Goal: Transaction & Acquisition: Purchase product/service

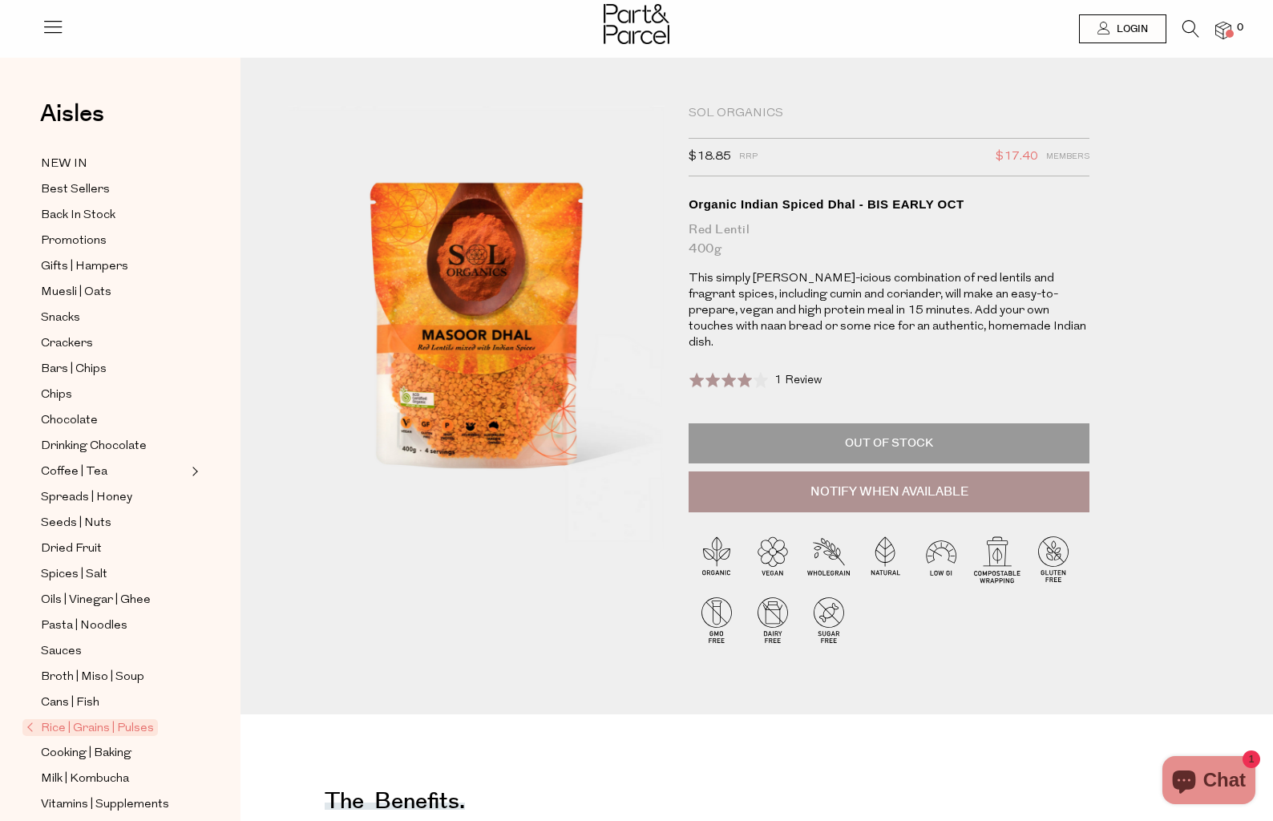
click at [94, 728] on span "Rice | Grains | Pulses" at bounding box center [89, 727] width 135 height 17
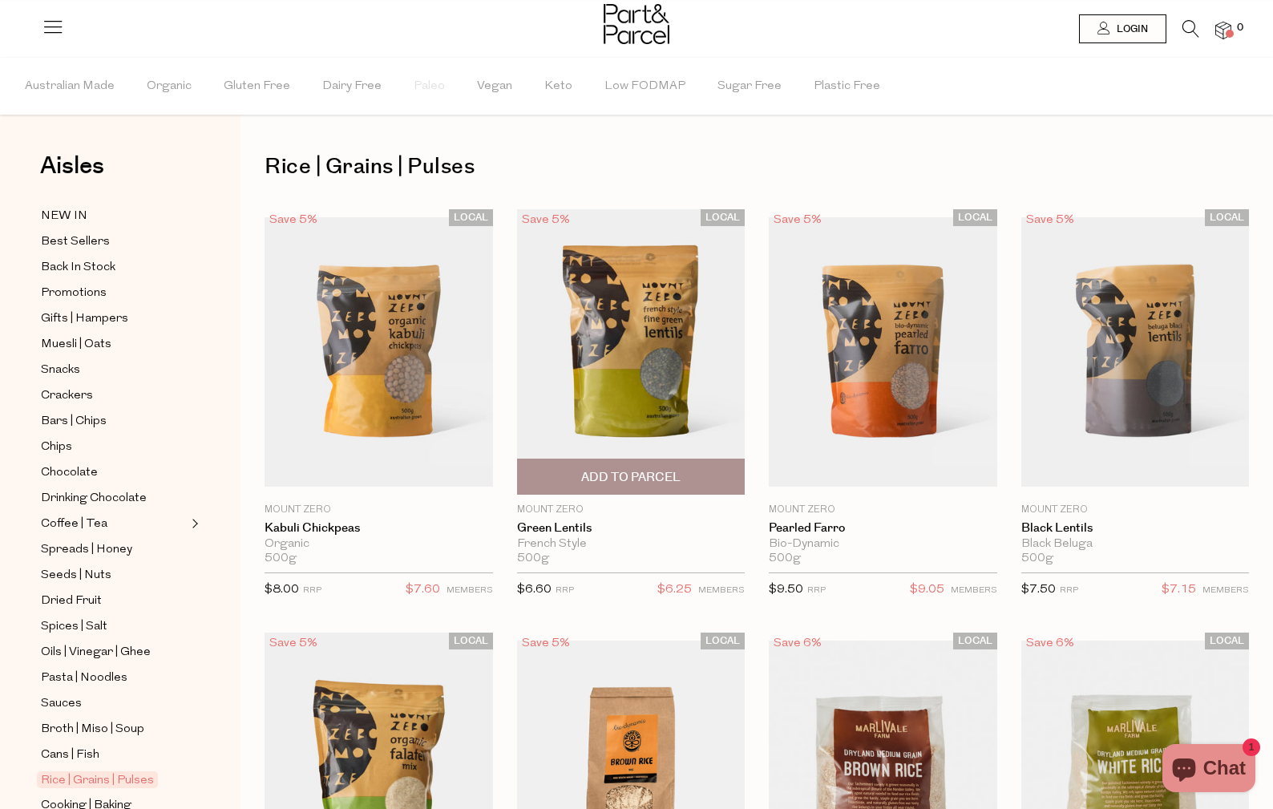
click at [660, 398] on img at bounding box center [631, 351] width 228 height 285
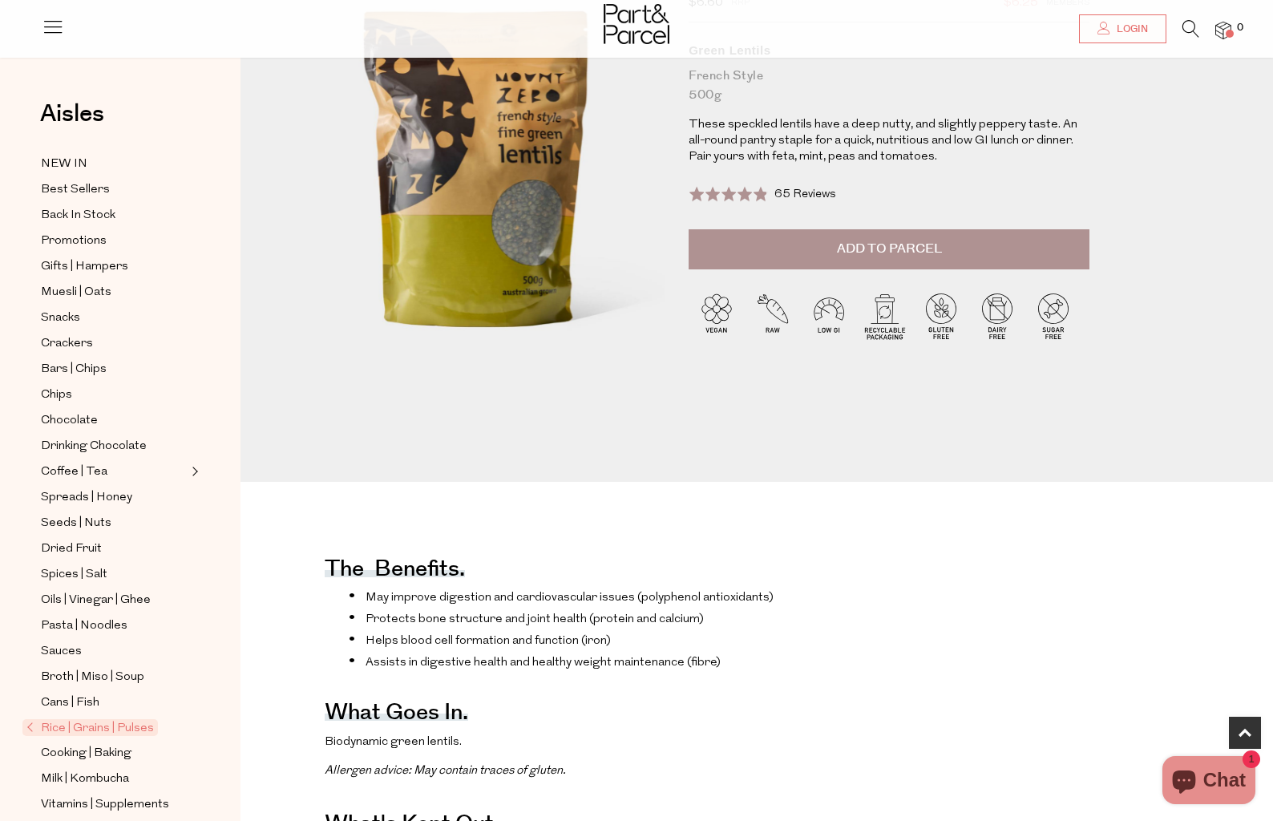
scroll to position [512, 0]
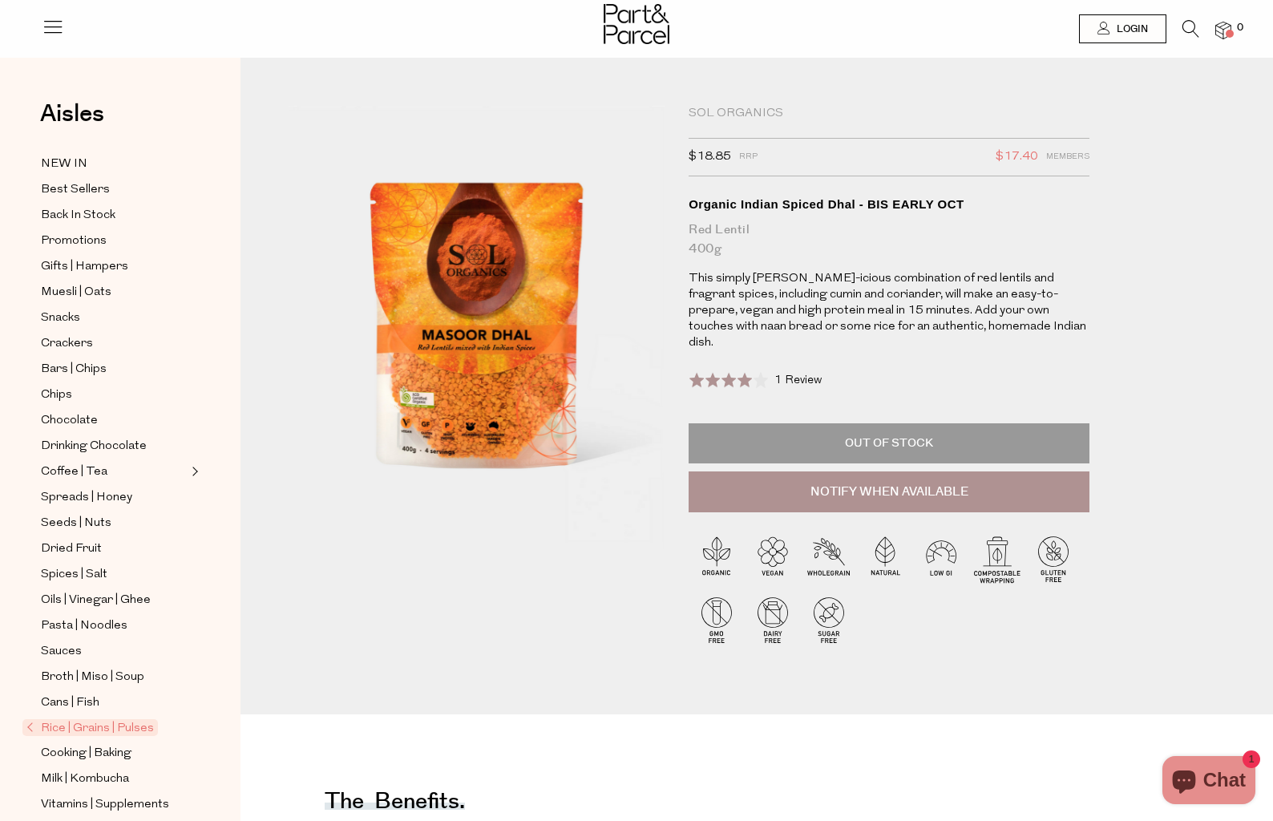
click at [139, 727] on span "Rice | Grains | Pulses" at bounding box center [89, 727] width 135 height 17
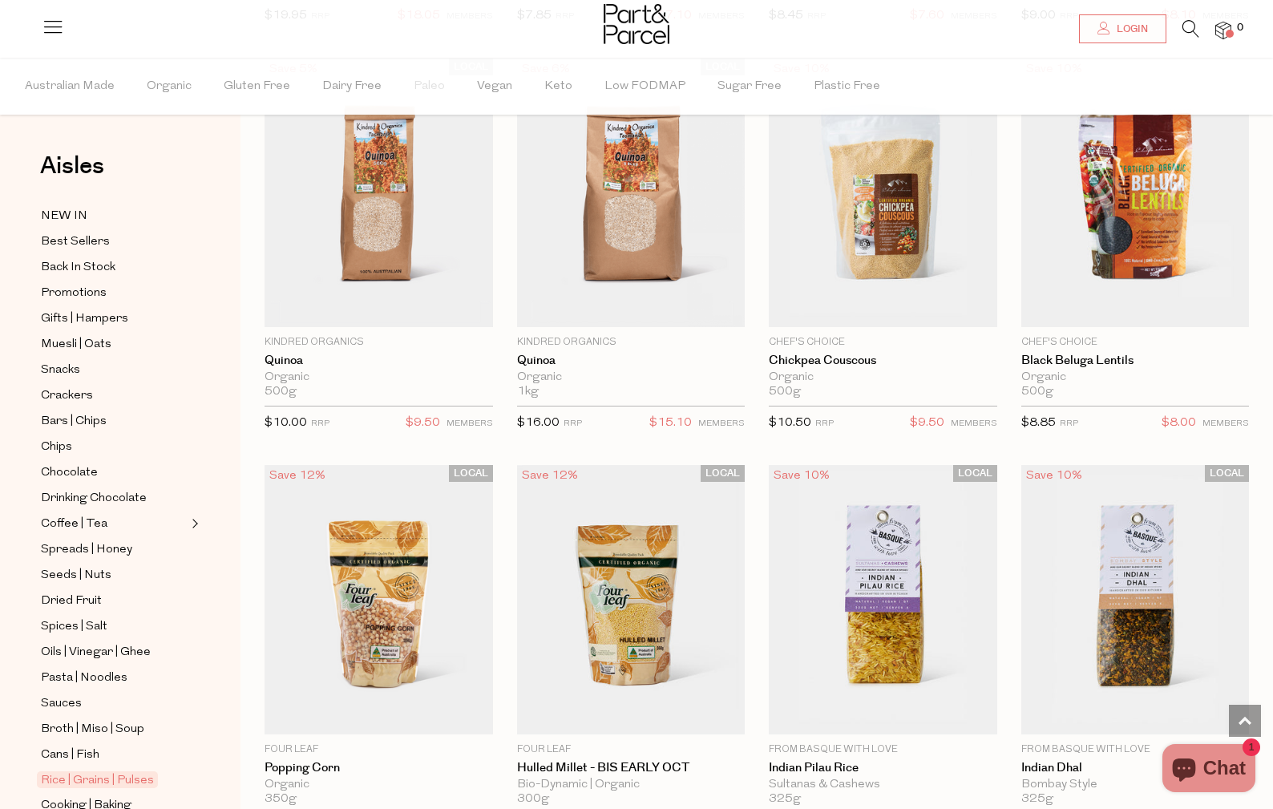
scroll to position [2631, 0]
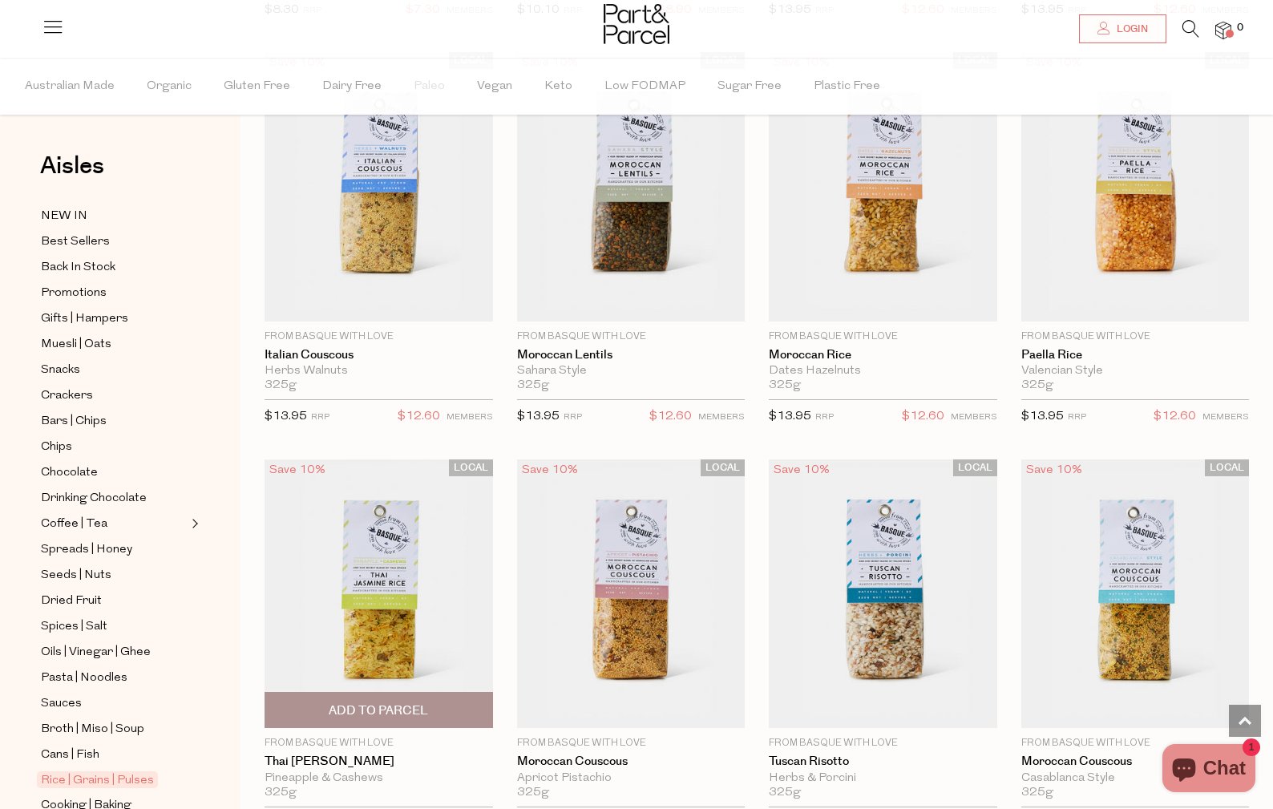
click at [376, 605] on img at bounding box center [378, 593] width 228 height 269
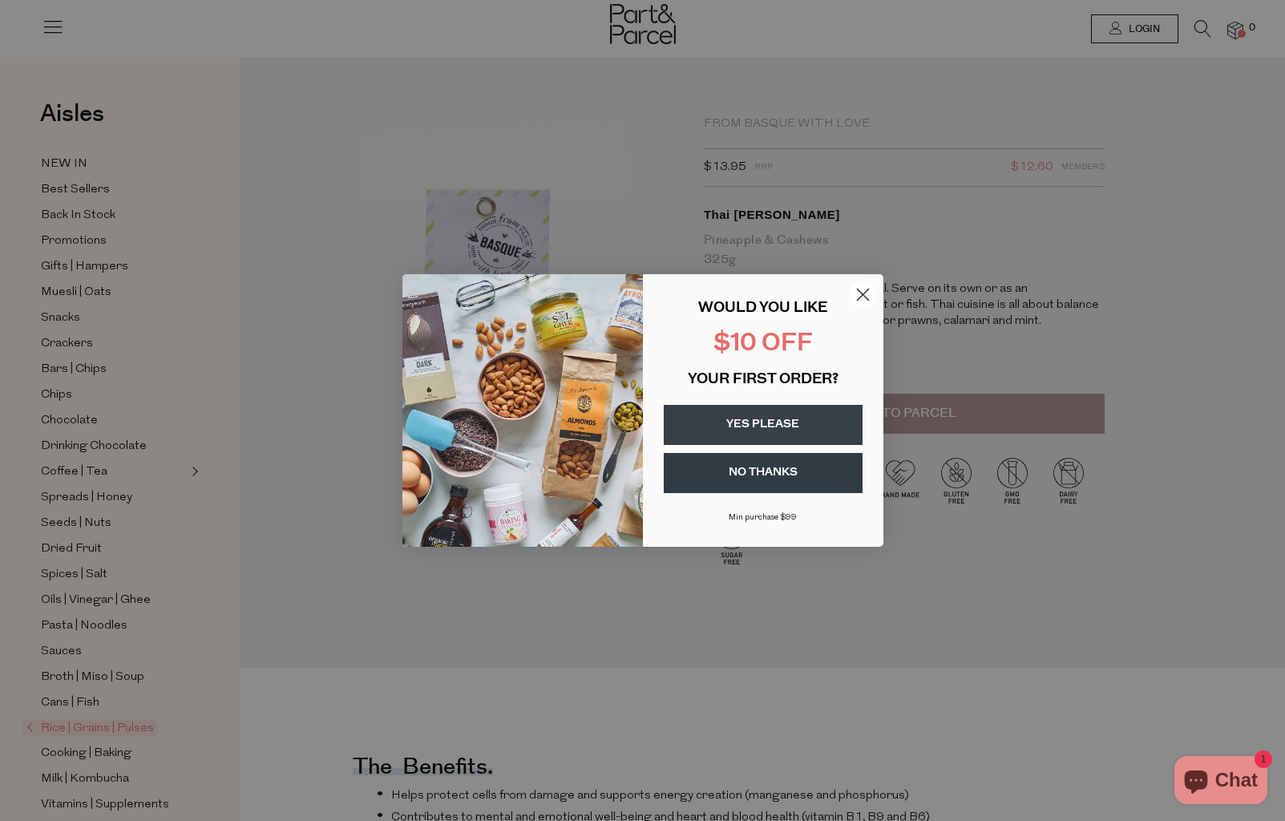
click at [858, 293] on circle "Close dialog" at bounding box center [862, 294] width 26 height 26
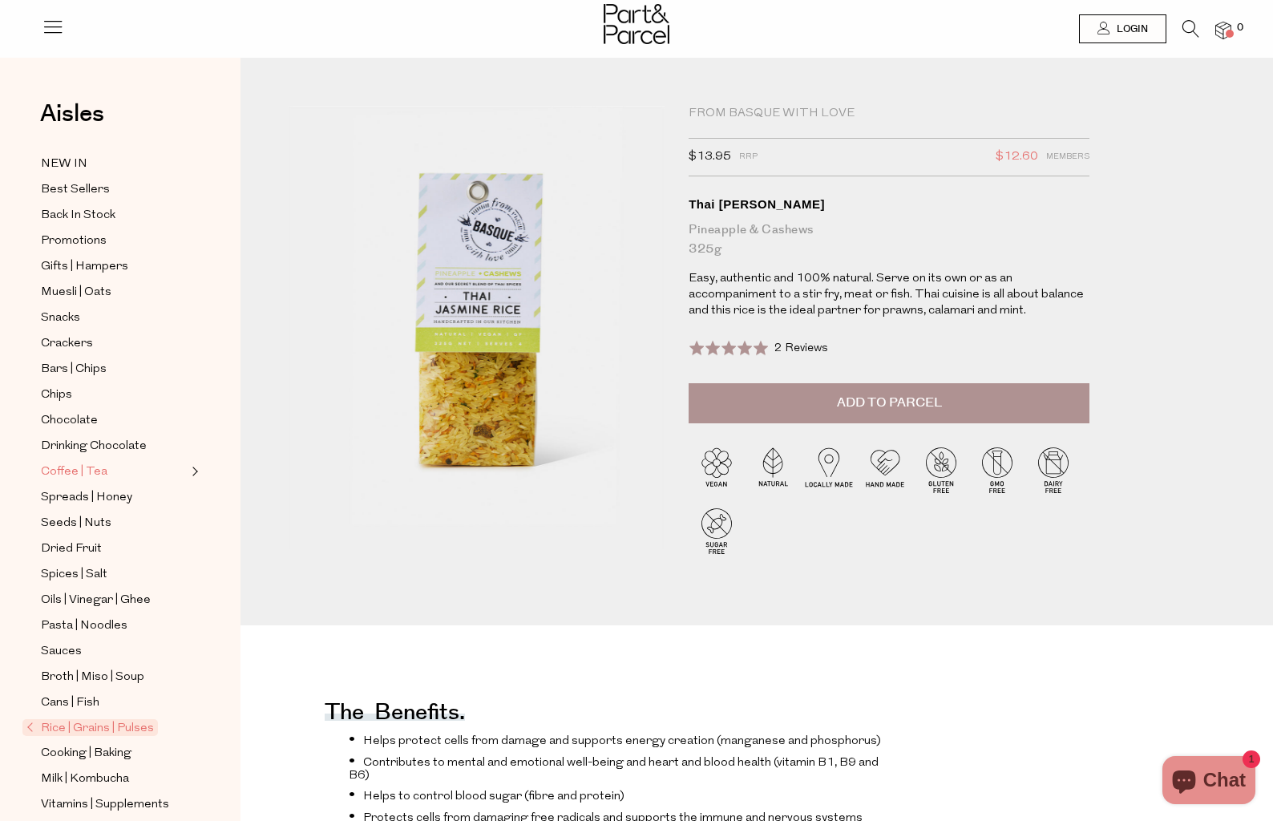
scroll to position [51, 0]
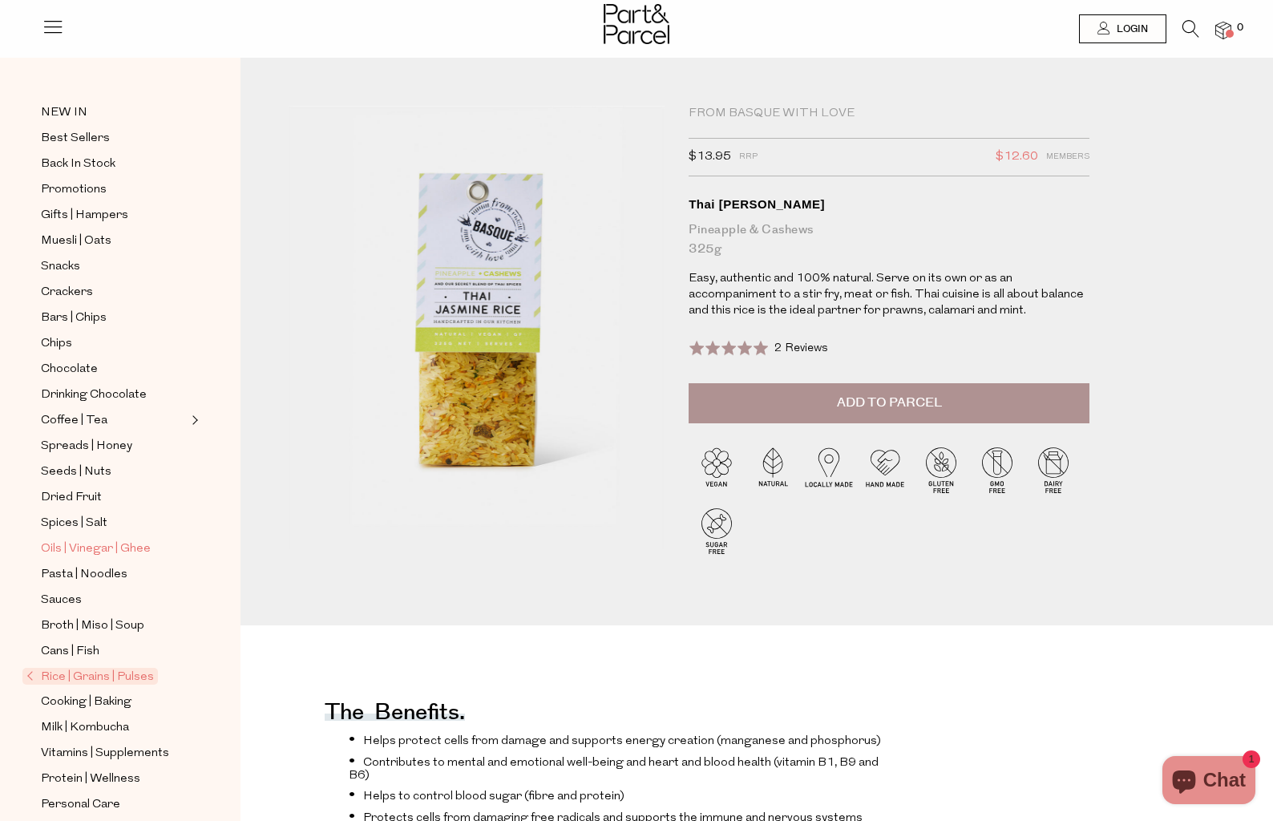
click at [87, 543] on span "Oils | Vinegar | Ghee" at bounding box center [96, 548] width 110 height 19
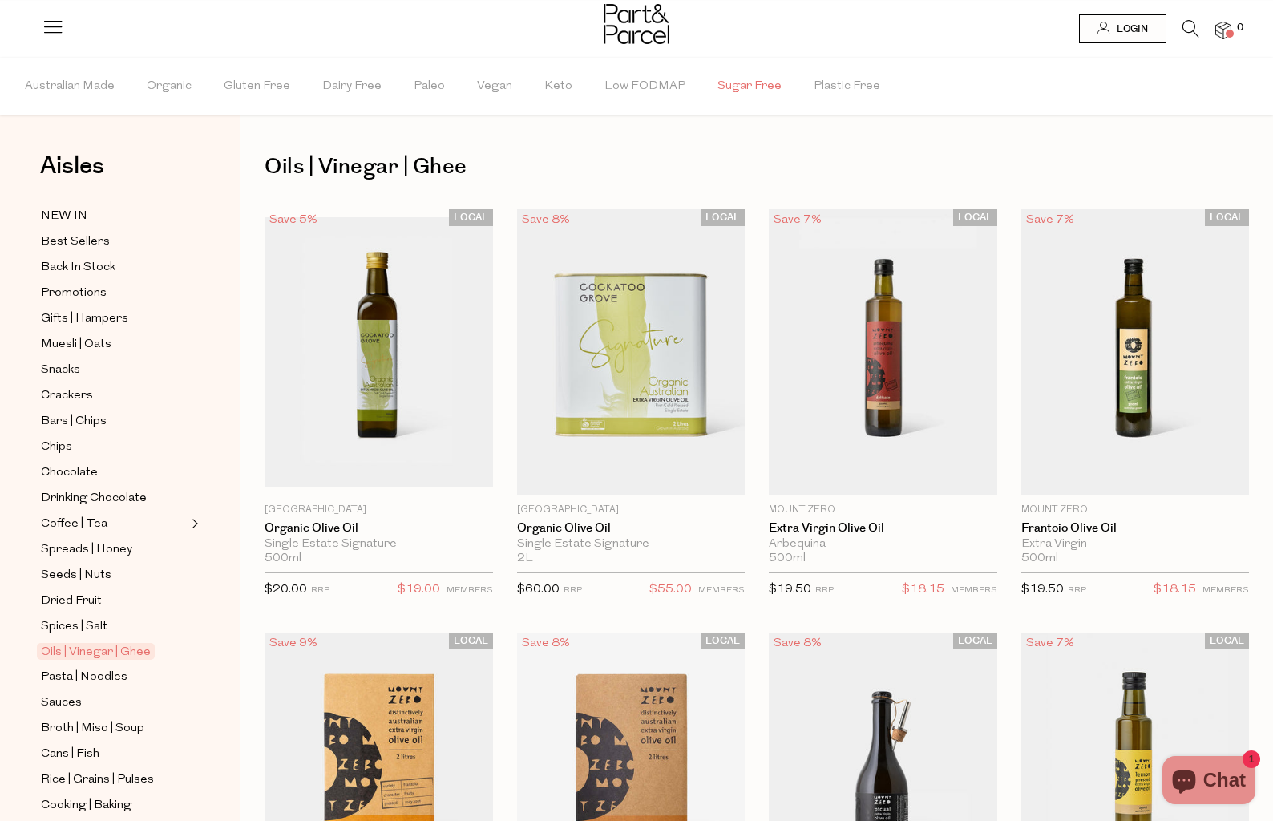
click at [720, 84] on span "Sugar Free" at bounding box center [749, 87] width 64 height 56
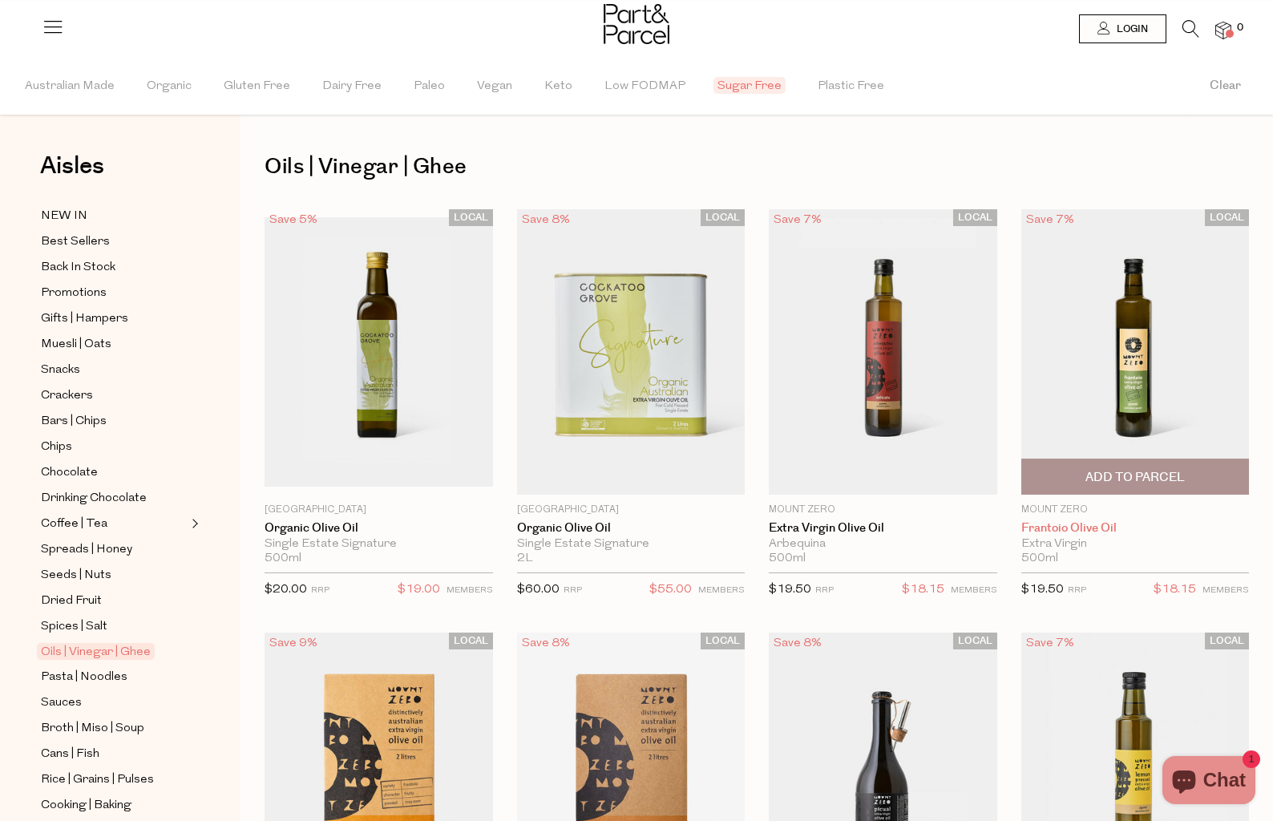
click at [1070, 530] on link "Frantoio Olive Oil" at bounding box center [1135, 528] width 228 height 14
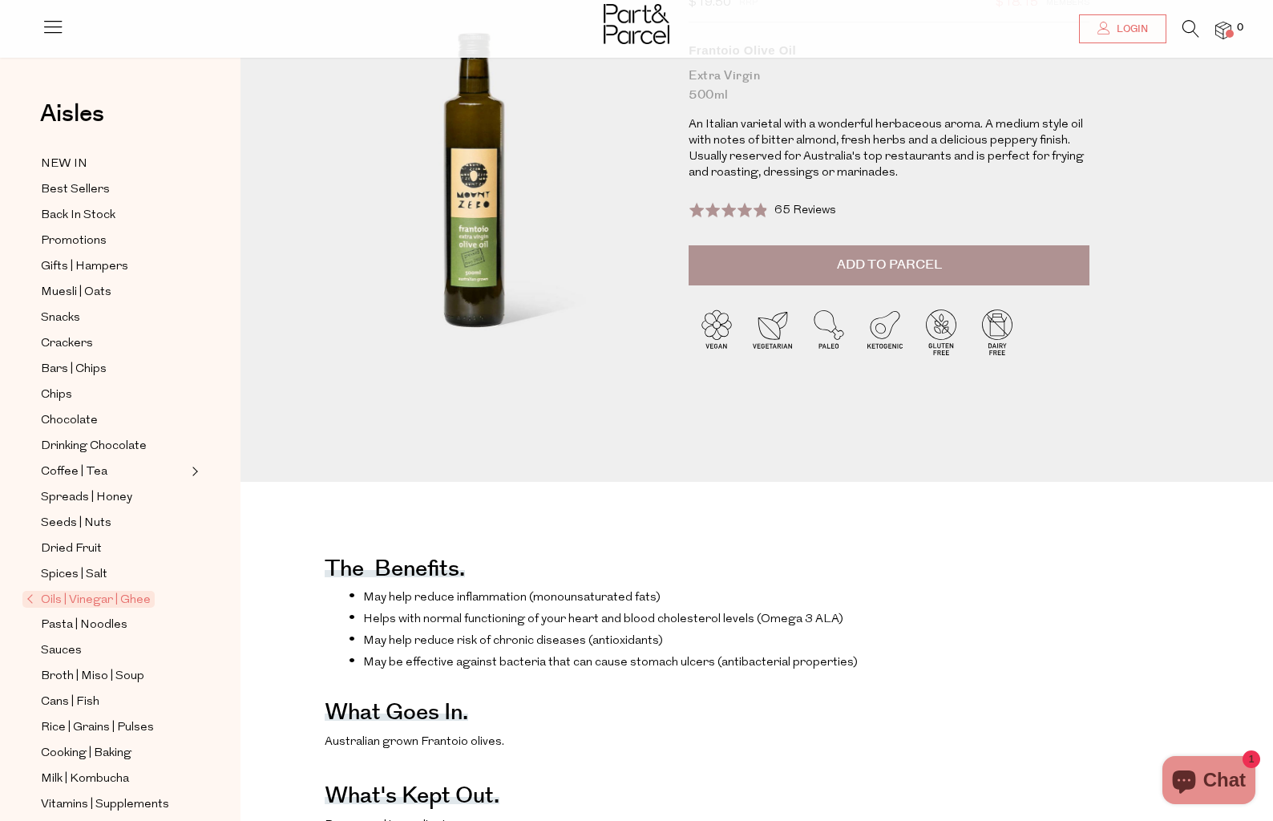
scroll to position [205, 0]
